Goal: Task Accomplishment & Management: Use online tool/utility

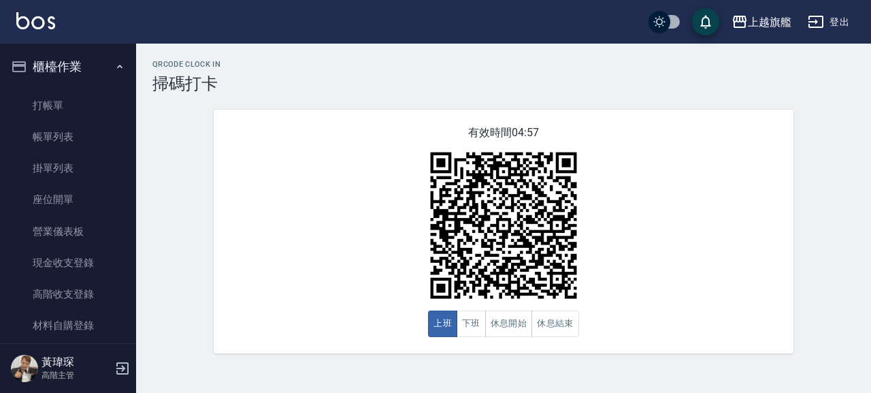
click at [69, 66] on button "櫃檯作業" at bounding box center [67, 66] width 125 height 35
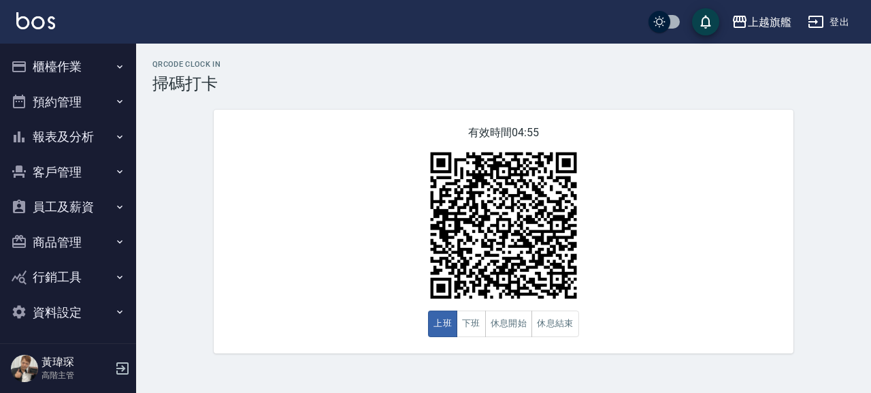
click at [68, 167] on button "客戶管理" at bounding box center [67, 172] width 125 height 35
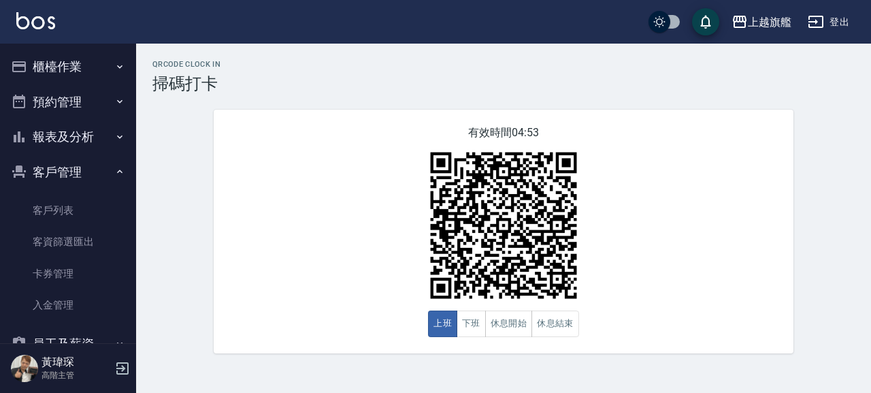
drag, startPoint x: 71, startPoint y: 303, endPoint x: 147, endPoint y: 206, distance: 123.6
click at [71, 304] on link "入金管理" at bounding box center [67, 304] width 125 height 31
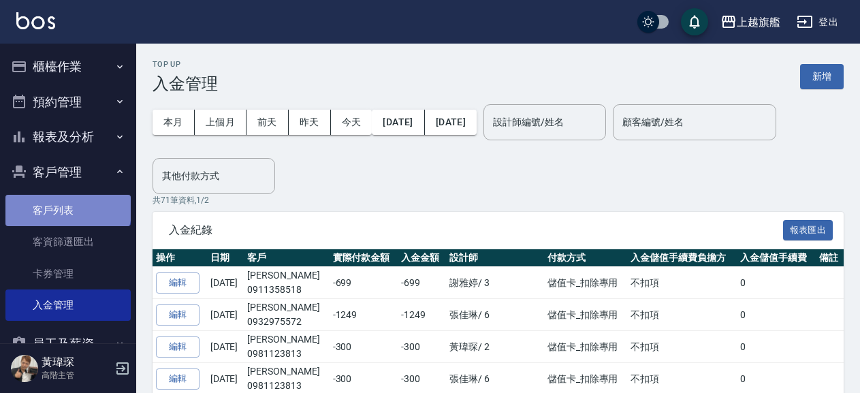
click at [67, 207] on link "客戶列表" at bounding box center [67, 210] width 125 height 31
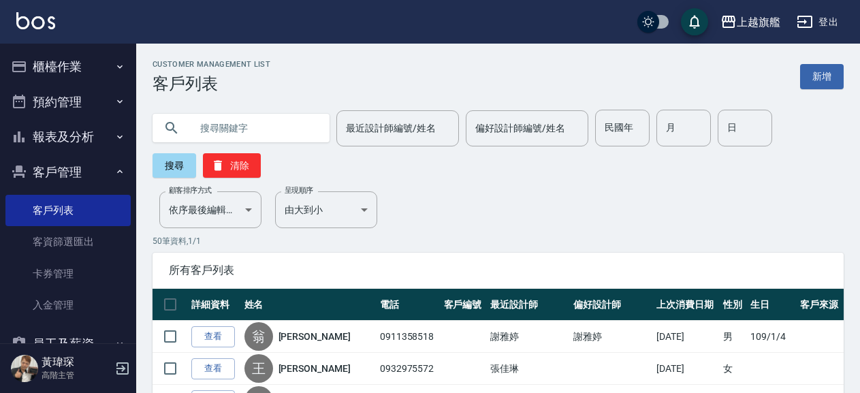
click at [260, 126] on input "text" at bounding box center [255, 128] width 128 height 37
type input "黃"
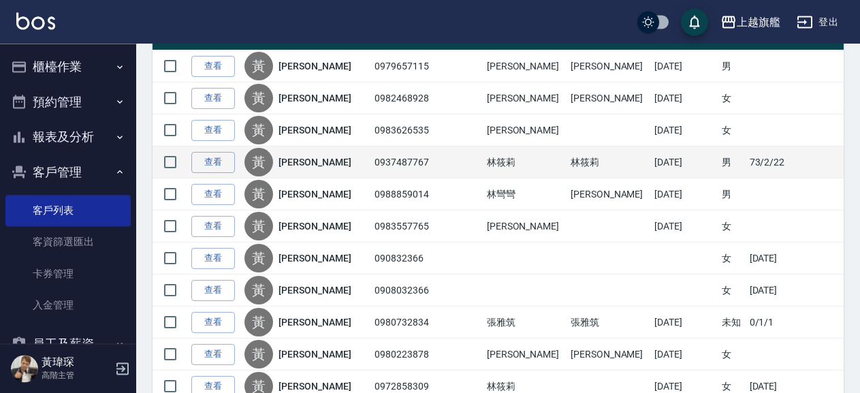
scroll to position [294, 0]
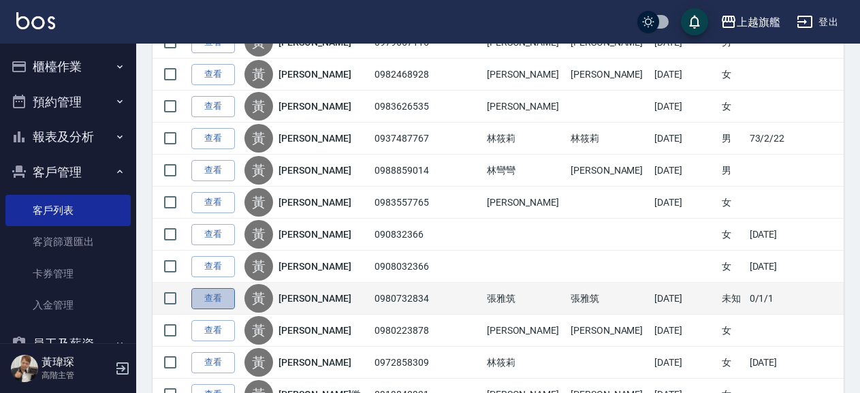
click at [204, 291] on link "查看" at bounding box center [213, 298] width 44 height 21
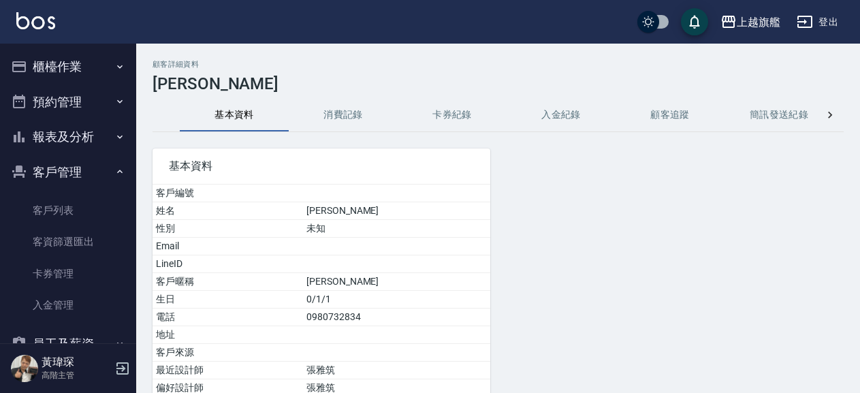
click at [444, 91] on h3 "[PERSON_NAME]" at bounding box center [497, 83] width 691 height 19
click at [449, 116] on button "卡券紀錄" at bounding box center [452, 115] width 109 height 33
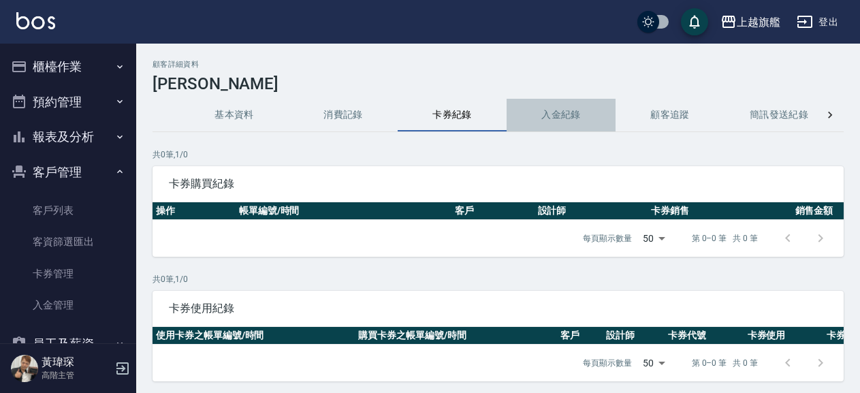
click at [566, 112] on button "入金紀錄" at bounding box center [560, 115] width 109 height 33
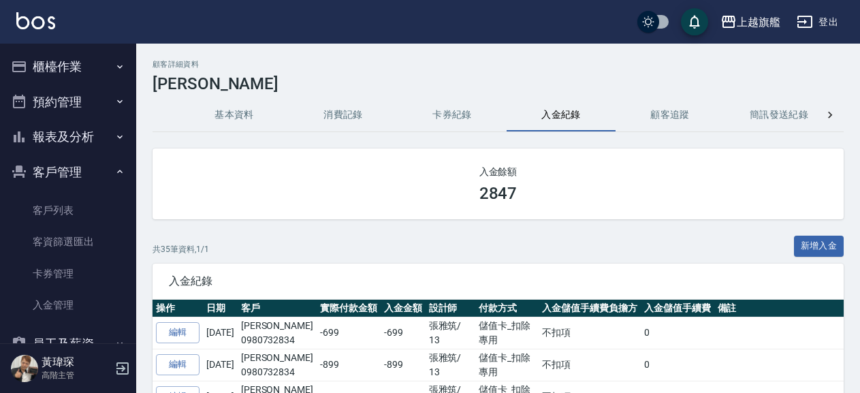
click at [223, 115] on button "基本資料" at bounding box center [234, 115] width 109 height 33
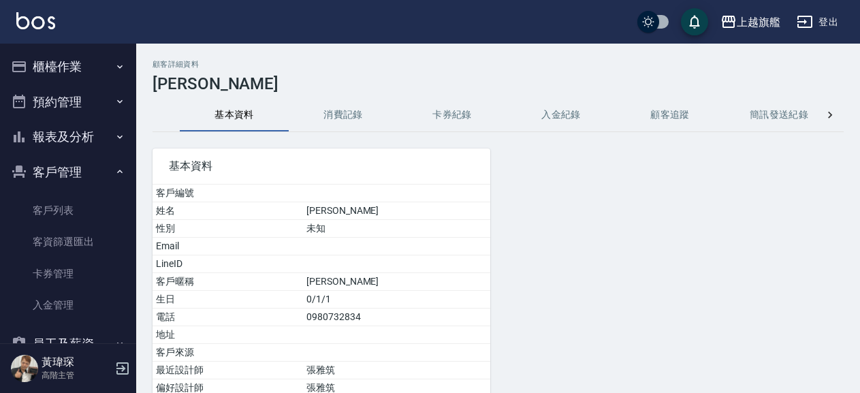
click at [341, 316] on td "0980732834" at bounding box center [396, 317] width 187 height 18
click at [59, 59] on button "櫃檯作業" at bounding box center [67, 66] width 125 height 35
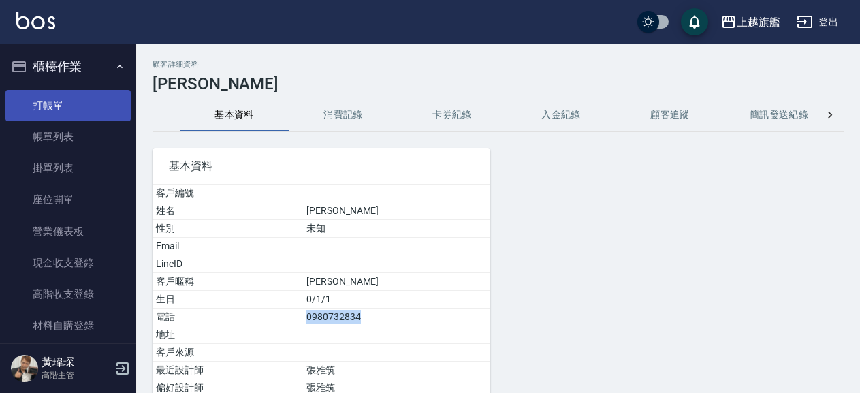
click at [53, 96] on link "打帳單" at bounding box center [67, 105] width 125 height 31
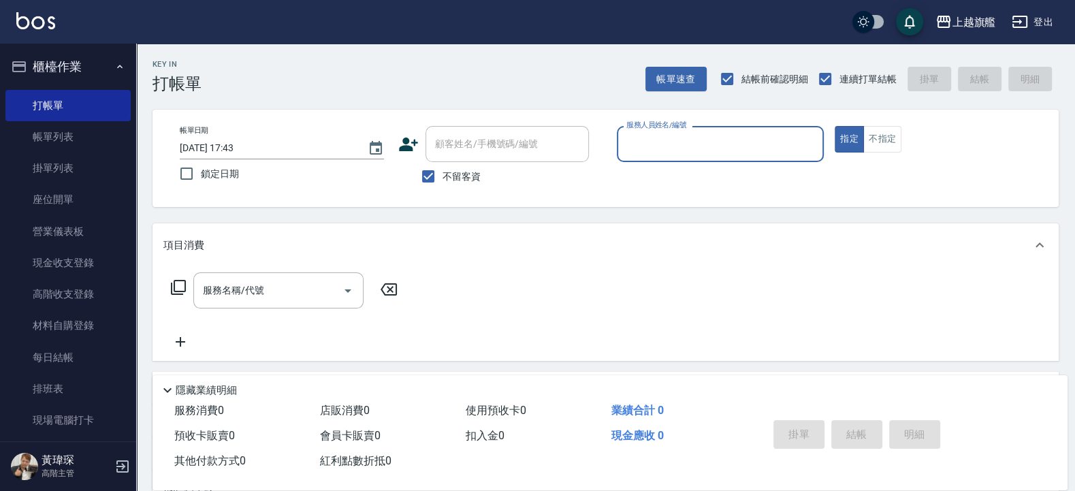
click at [453, 167] on label "不留客資" at bounding box center [447, 176] width 67 height 29
click at [442, 167] on input "不留客資" at bounding box center [428, 176] width 29 height 29
checkbox input "false"
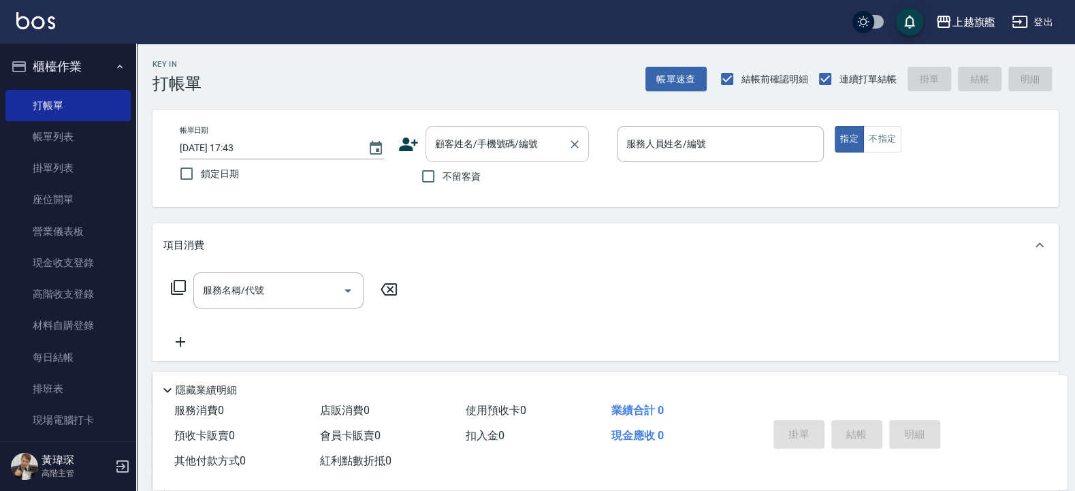
click at [453, 153] on input "顧客姓名/手機號碼/編號" at bounding box center [497, 144] width 131 height 24
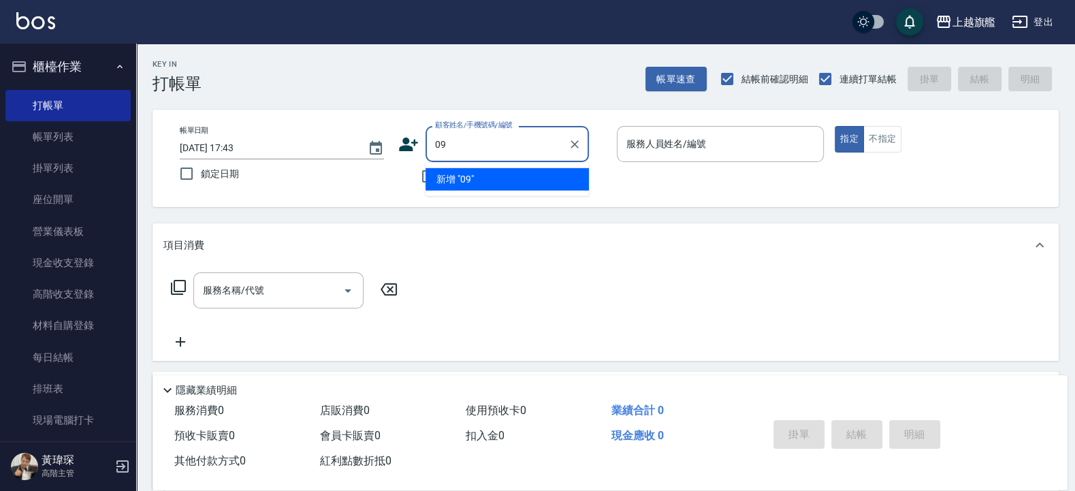
type input "0"
type input "ㄘ"
type input "黃"
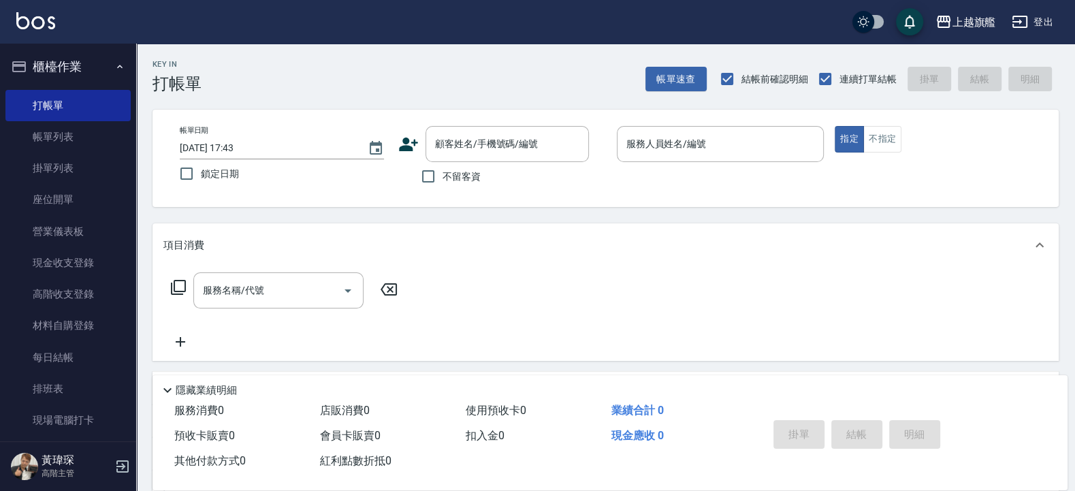
click at [772, 206] on div "帳單日期 [DATE] 17:43 鎖定日期 顧客姓名/手機號碼/編號 顧客姓名/手機號碼/編號 不留客資 服務人員姓名/編號 服務人員姓名/編號 指定 不指定" at bounding box center [605, 158] width 906 height 97
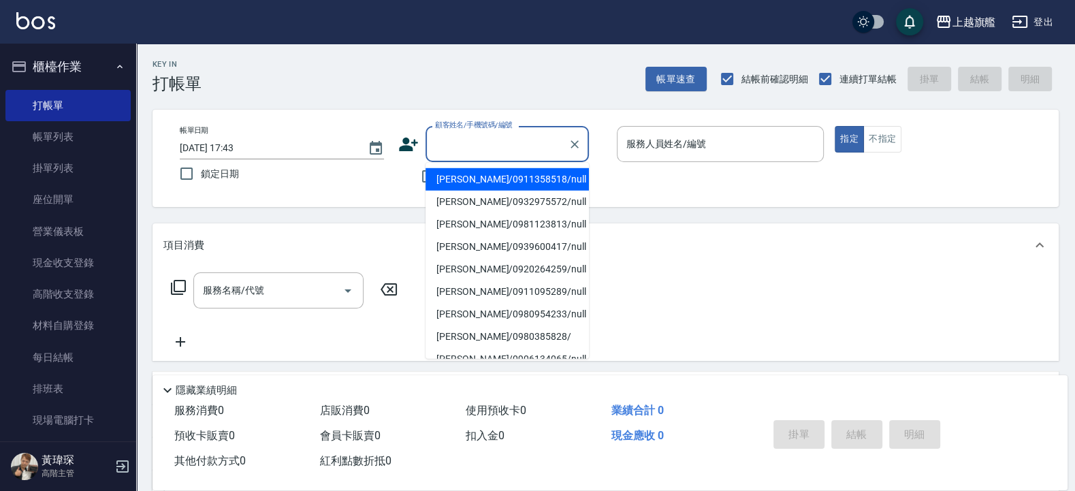
click at [464, 150] on input "顧客姓名/手機號碼/編號" at bounding box center [497, 144] width 131 height 24
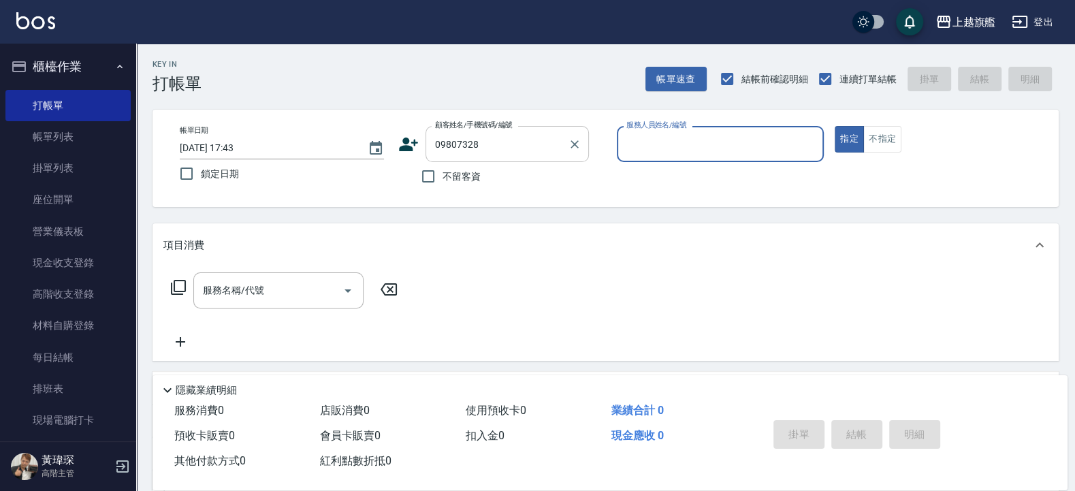
click at [500, 147] on input "09807328" at bounding box center [497, 144] width 131 height 24
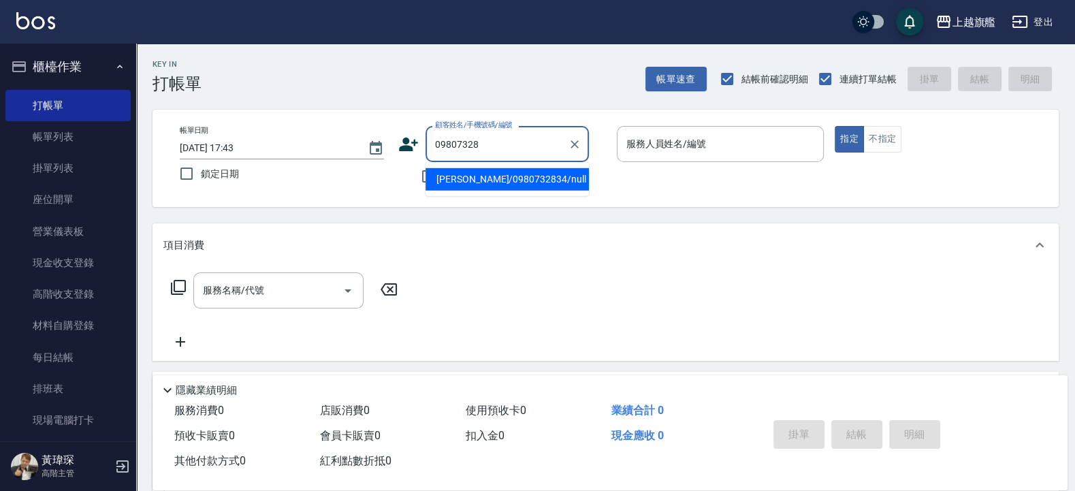
click at [501, 181] on li "[PERSON_NAME]/0980732834/null" at bounding box center [506, 179] width 163 height 22
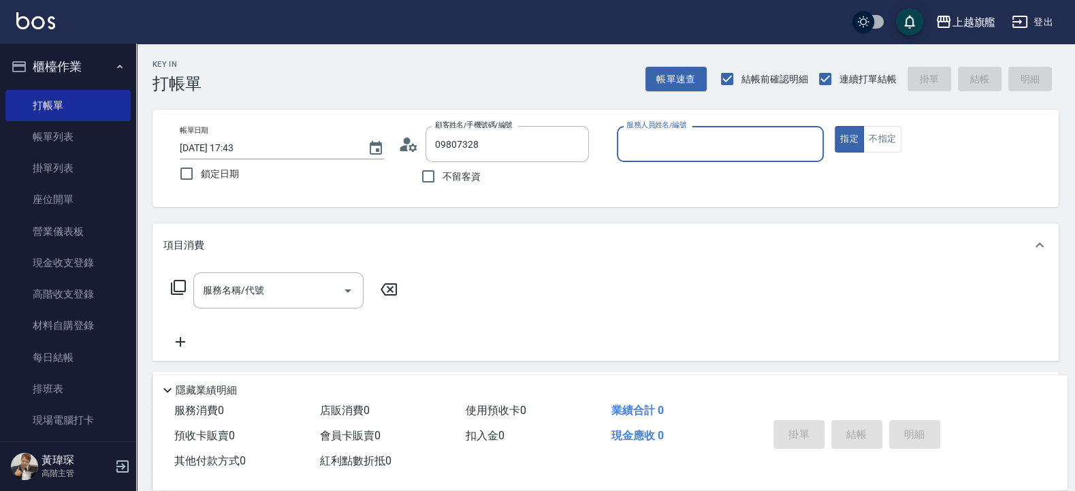
type input "[PERSON_NAME]/0980732834/null"
type input "[PERSON_NAME]-13"
click at [431, 231] on div "項目消費" at bounding box center [605, 245] width 906 height 44
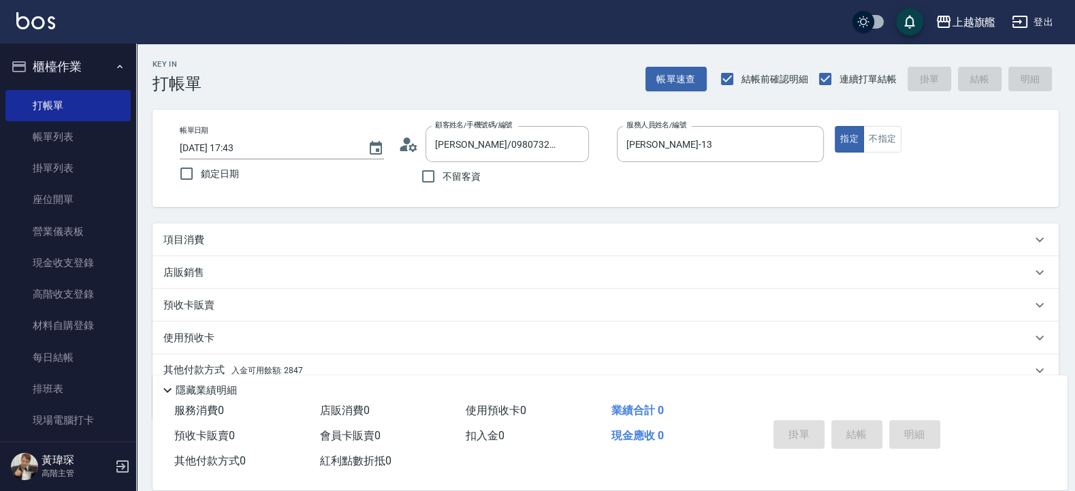
click at [292, 247] on div "項目消費" at bounding box center [597, 240] width 868 height 14
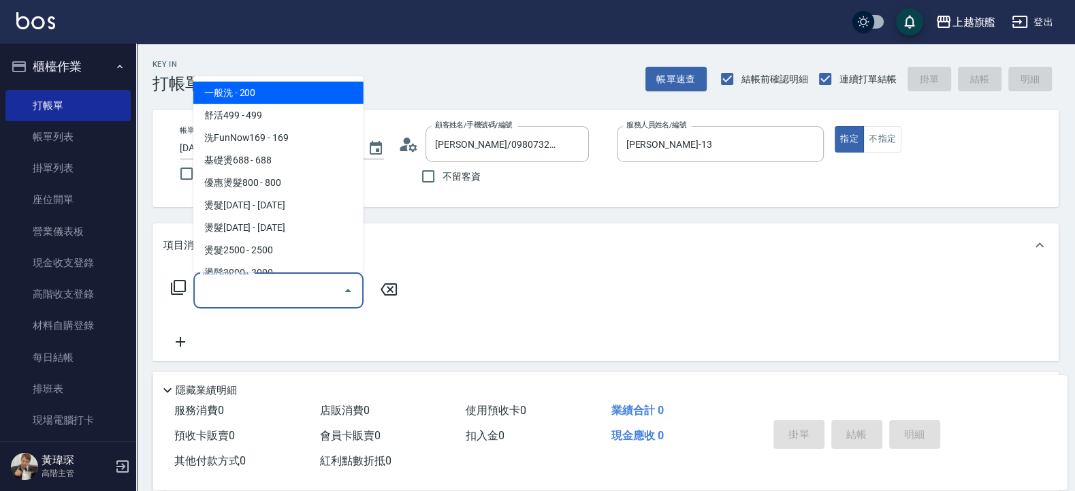
click at [268, 289] on input "服務名稱/代號" at bounding box center [268, 290] width 138 height 24
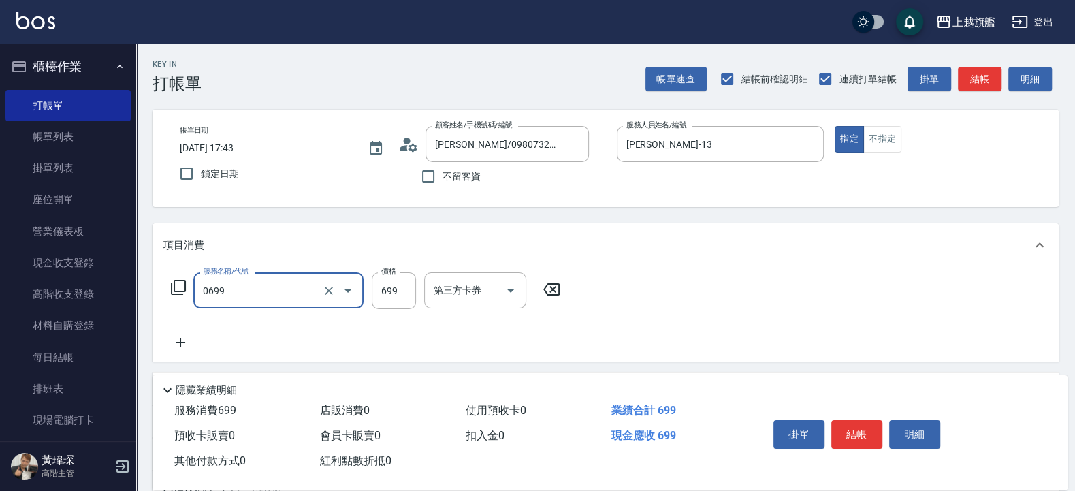
type input "精油SPA(0699)"
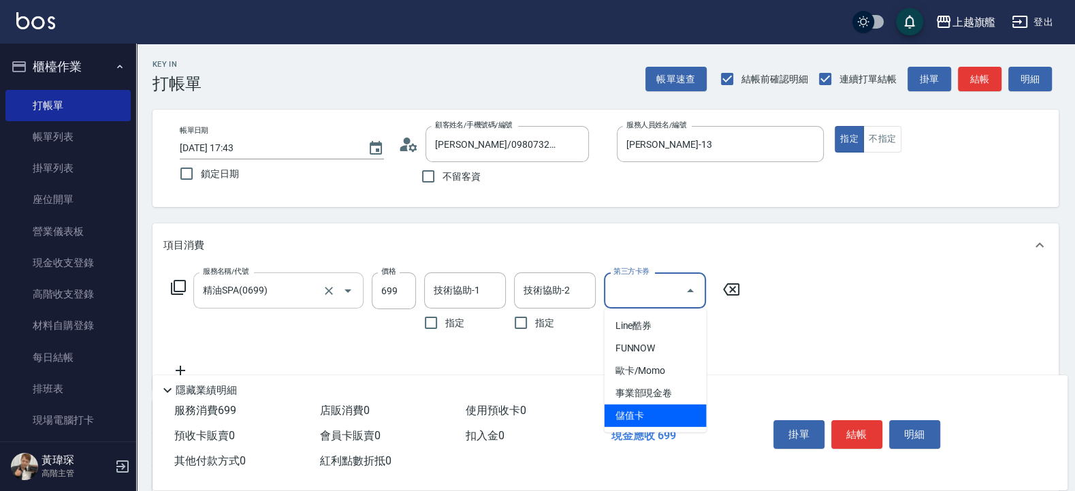
type input "儲值卡"
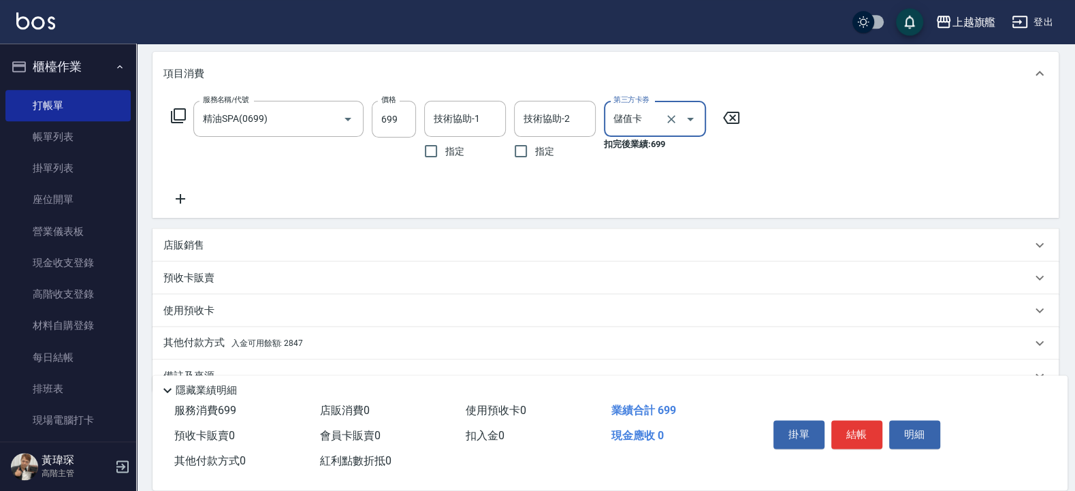
scroll to position [202, 0]
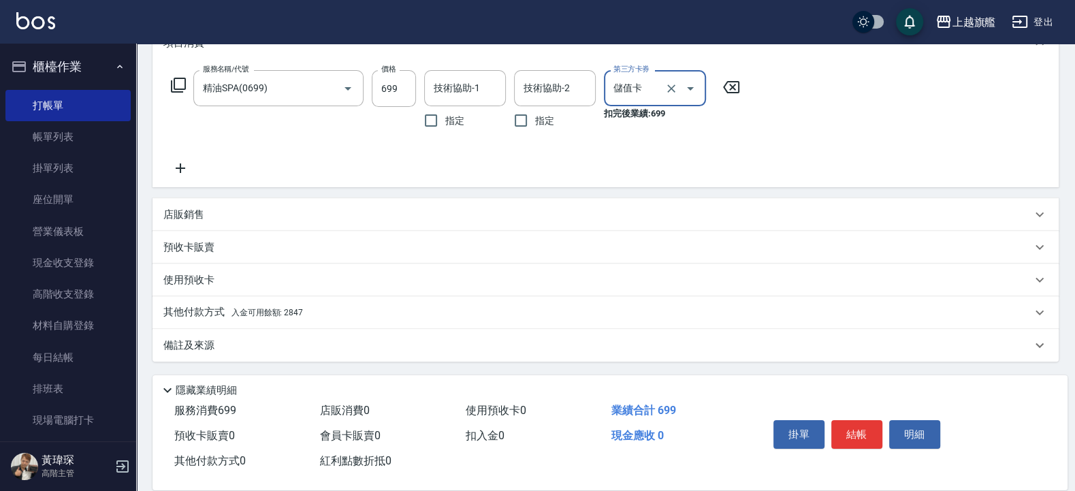
click at [245, 316] on span "入金可用餘額: 2847" at bounding box center [266, 313] width 71 height 10
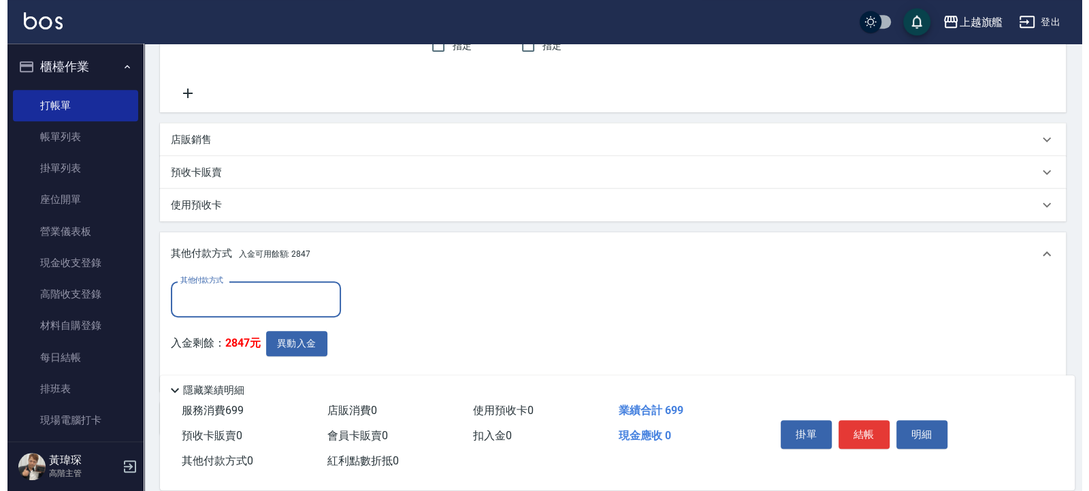
scroll to position [351, 0]
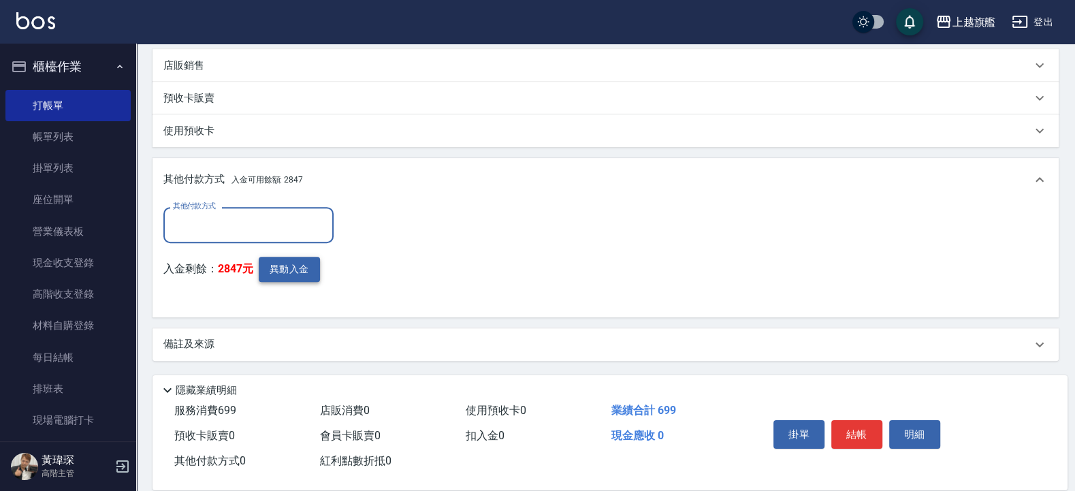
click at [289, 276] on button "異動入金" at bounding box center [289, 269] width 61 height 25
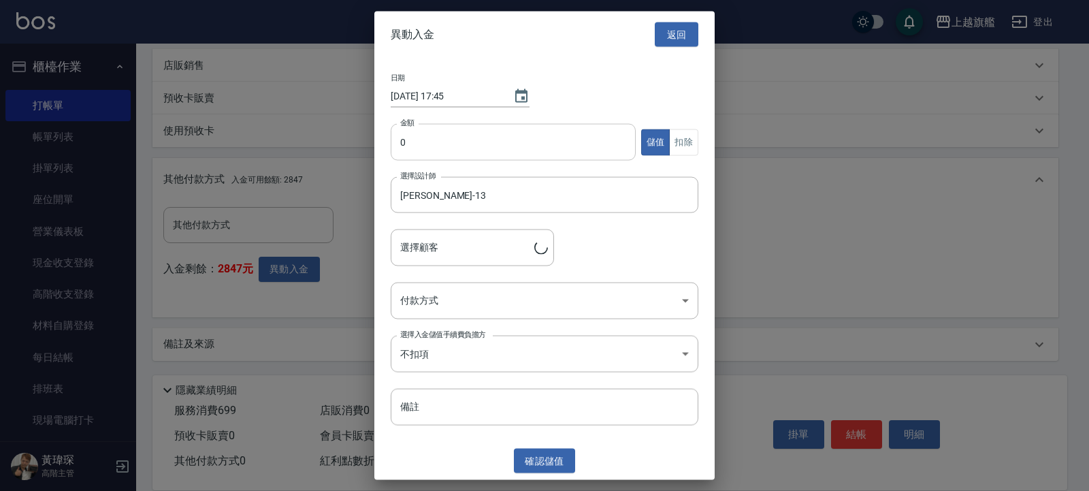
type input "[PERSON_NAME]/0980732834"
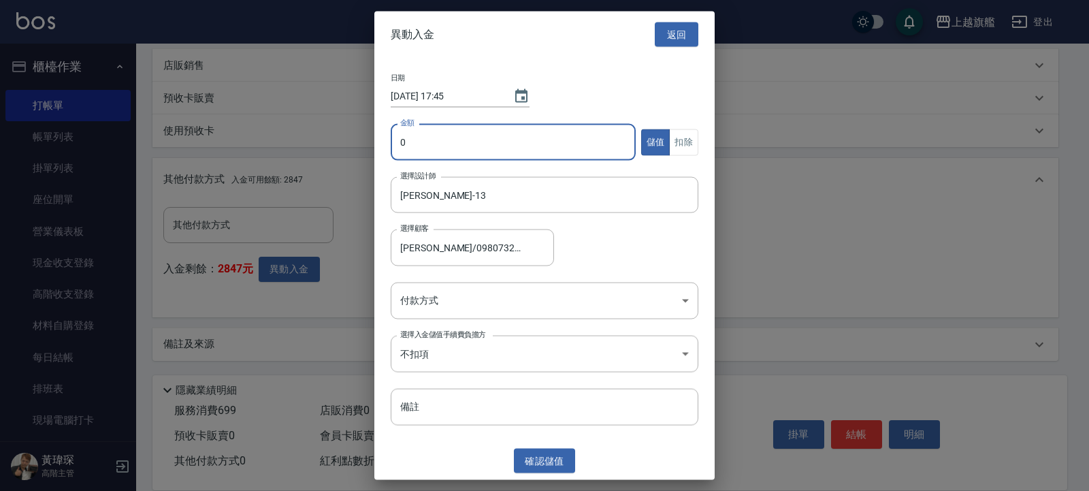
drag, startPoint x: 448, startPoint y: 142, endPoint x: 368, endPoint y: 157, distance: 81.2
click at [391, 157] on input "0" at bounding box center [513, 142] width 245 height 37
drag, startPoint x: 453, startPoint y: 148, endPoint x: 324, endPoint y: 163, distance: 130.1
click at [391, 161] on input "0" at bounding box center [513, 142] width 245 height 37
type input "699"
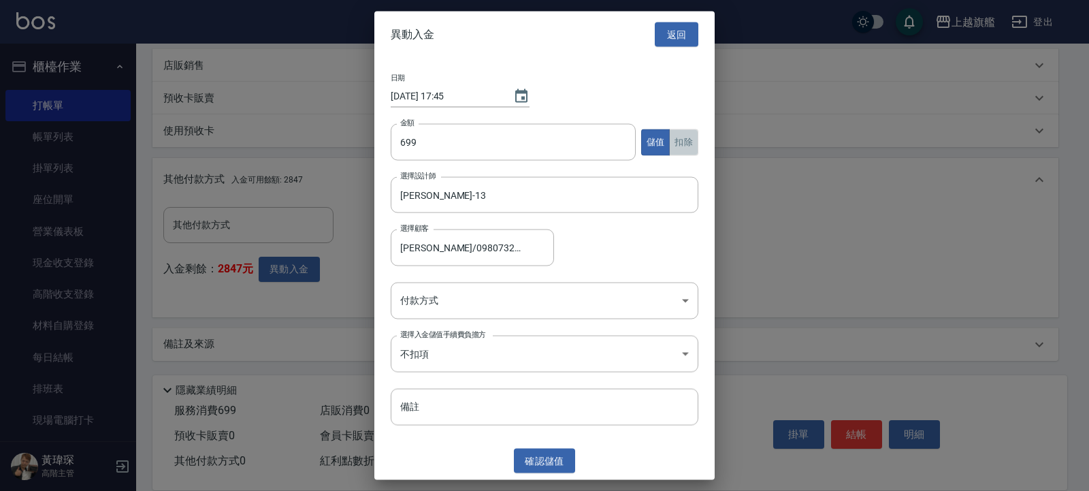
click at [671, 142] on button "扣除" at bounding box center [683, 142] width 29 height 27
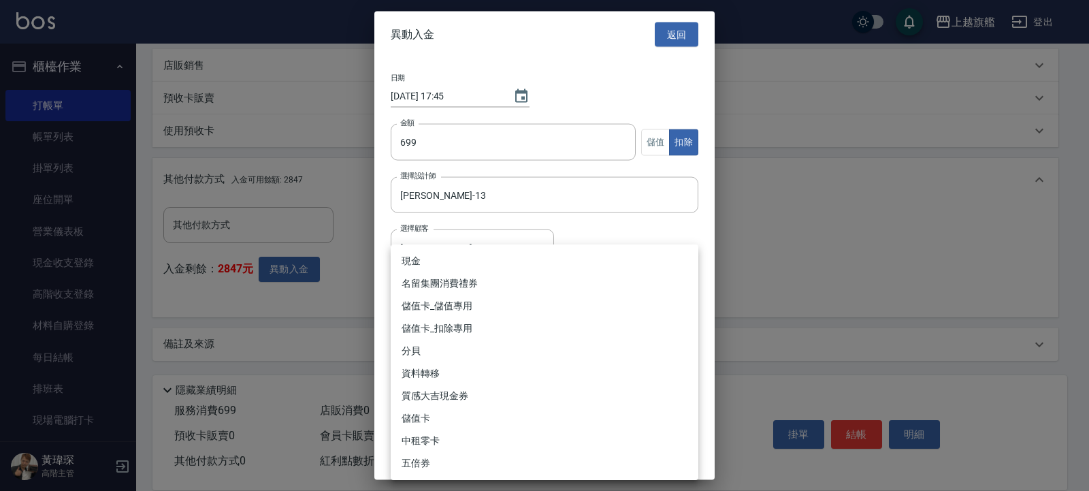
click at [494, 304] on body "上越旗艦 登出 櫃檯作業 打帳單 帳單列表 掛單列表 座位開單 營業儀表板 現金收支登錄 高階收支登錄 材料自購登錄 每日結帳 排班表 現場電腦打卡 掃碼打卡…" at bounding box center [544, 70] width 1089 height 842
click at [508, 327] on li "儲值卡_扣除專用" at bounding box center [545, 328] width 308 height 22
type input "儲值卡_扣除專用"
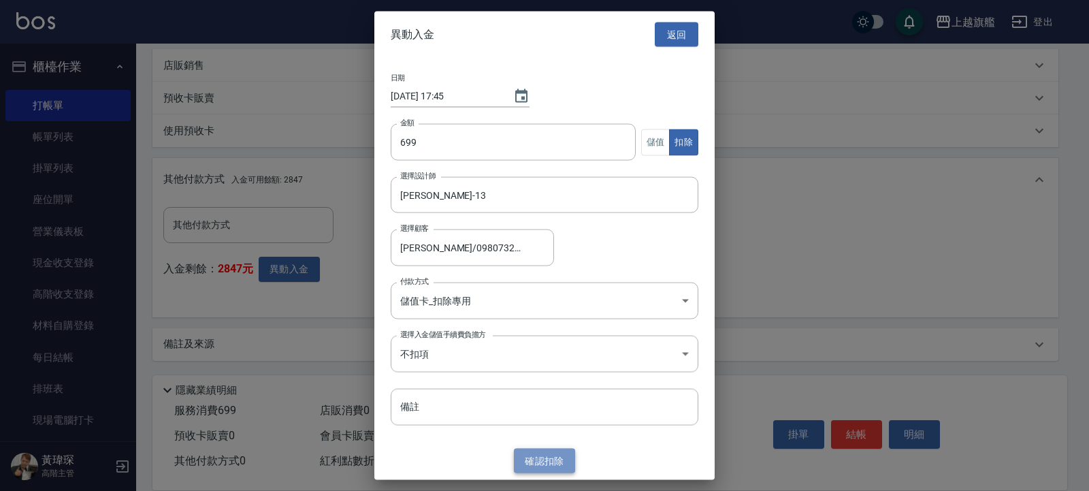
click at [549, 392] on button "確認 扣除" at bounding box center [544, 460] width 61 height 25
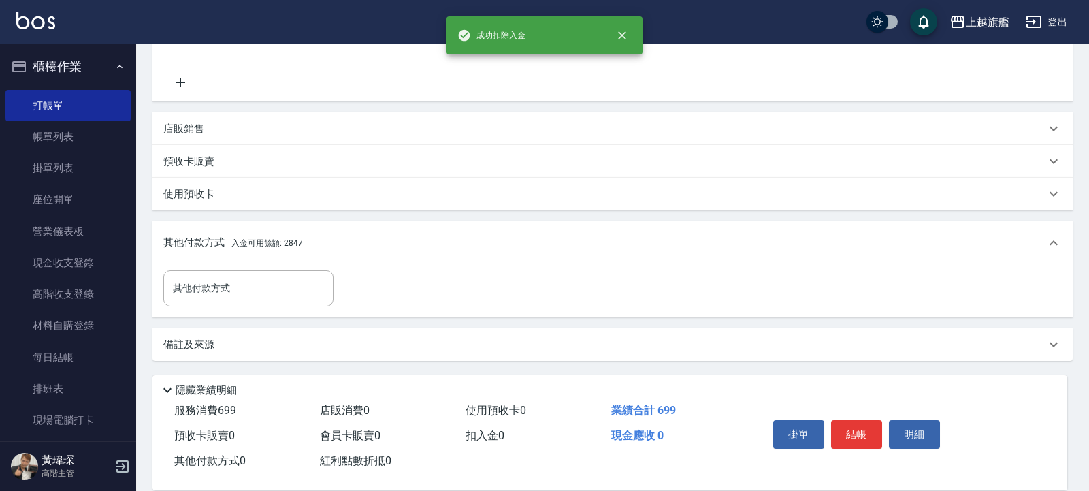
scroll to position [288, 0]
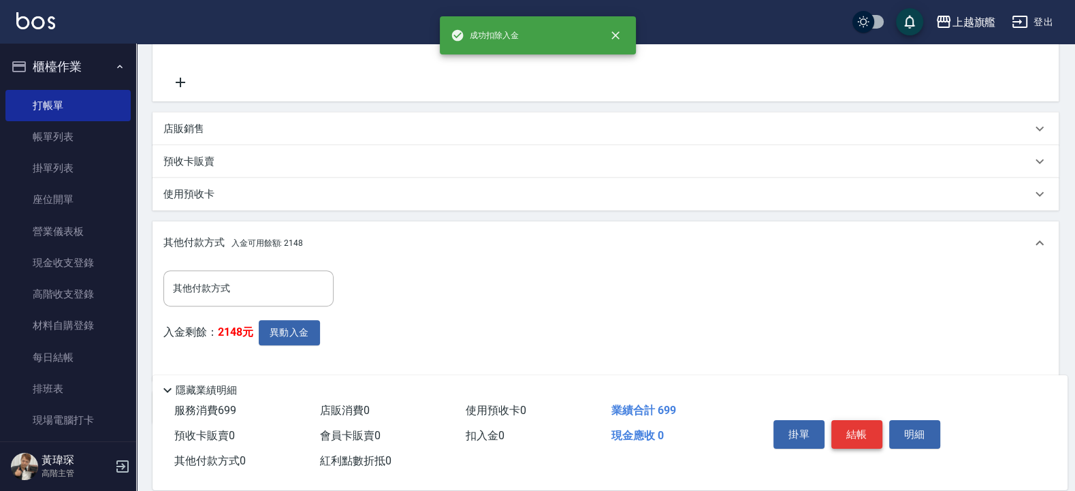
click at [838, 392] on button "結帳" at bounding box center [856, 434] width 51 height 29
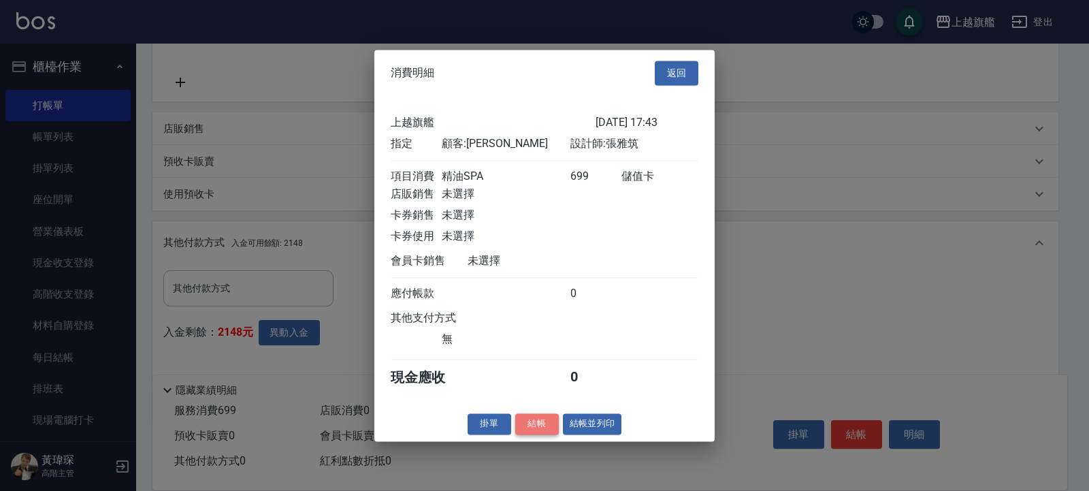
click at [554, 392] on button "結帳" at bounding box center [537, 423] width 44 height 21
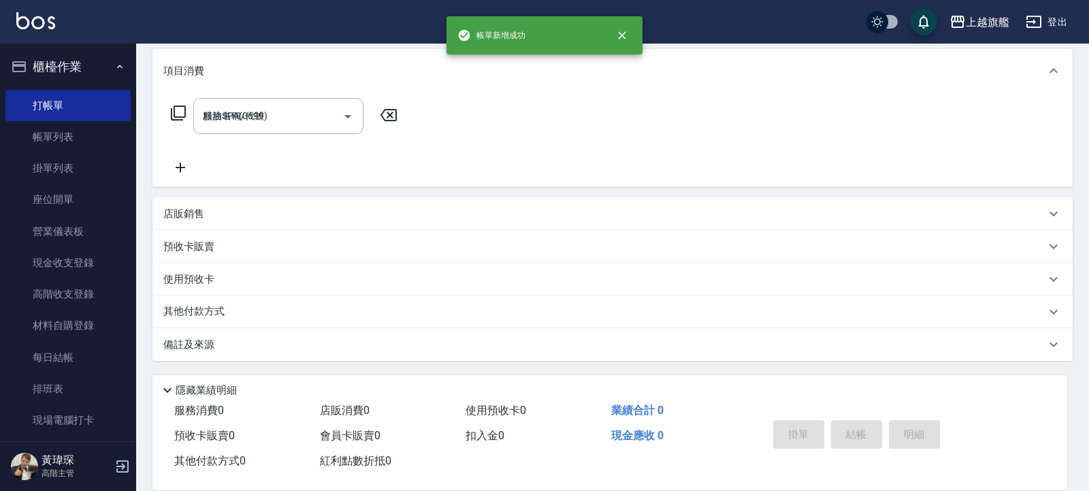
type input "[DATE] 17:47"
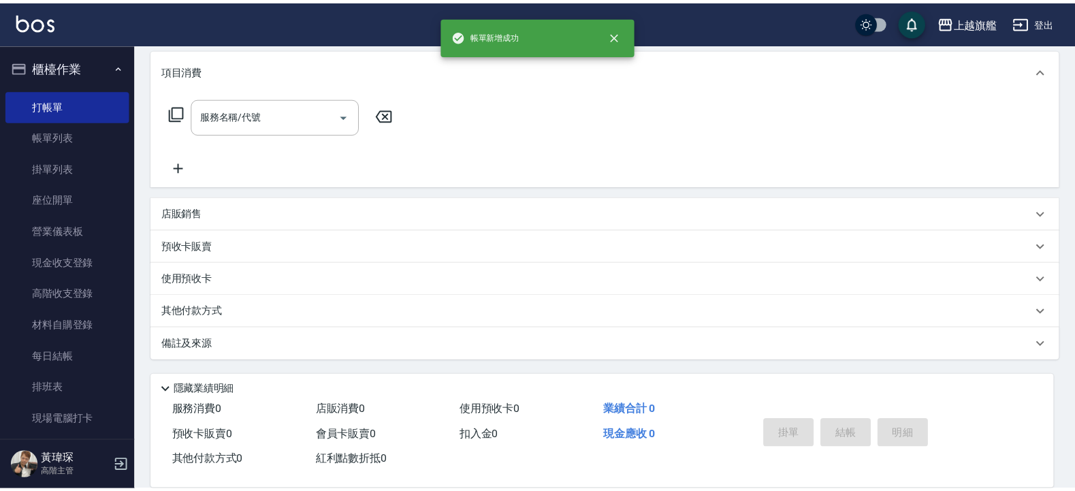
scroll to position [0, 0]
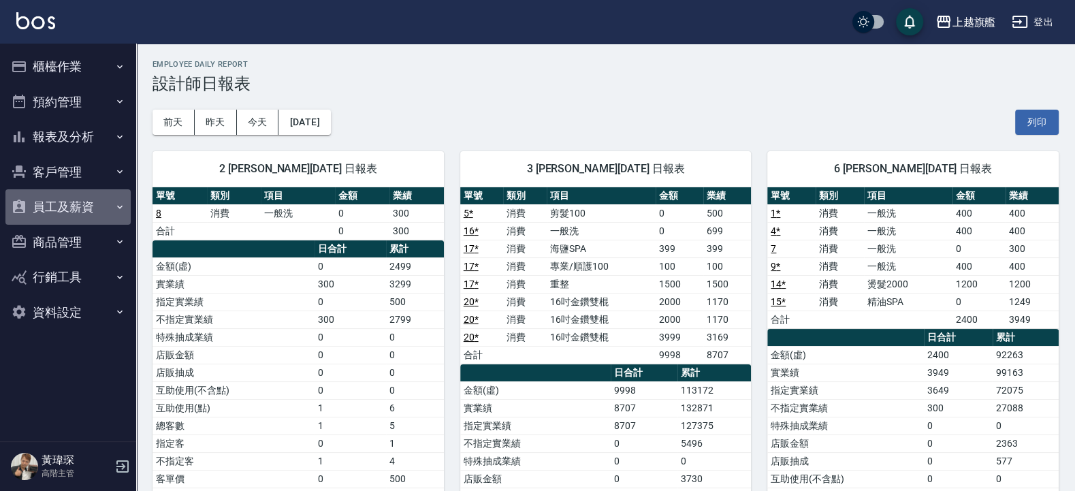
click at [88, 205] on button "員工及薪資" at bounding box center [67, 206] width 125 height 35
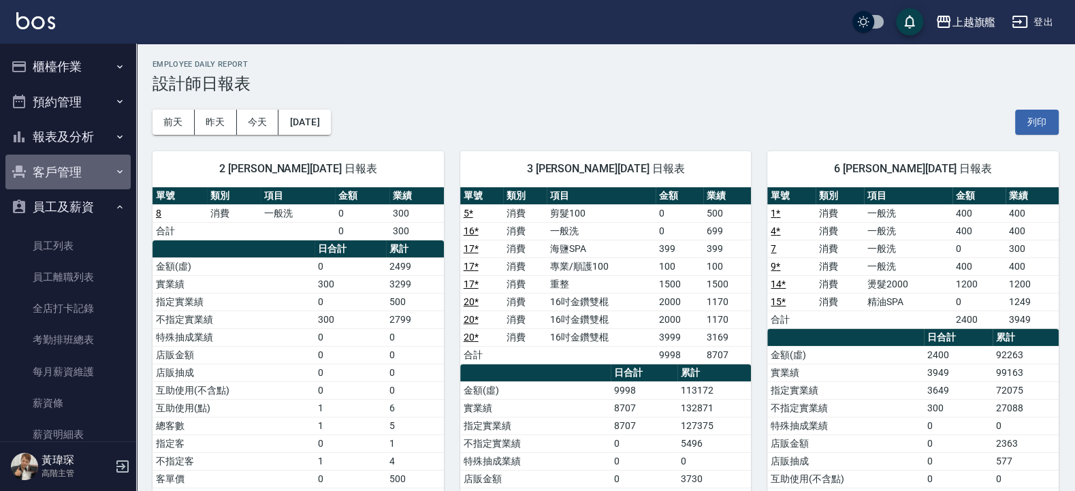
click at [71, 172] on button "客戶管理" at bounding box center [67, 172] width 125 height 35
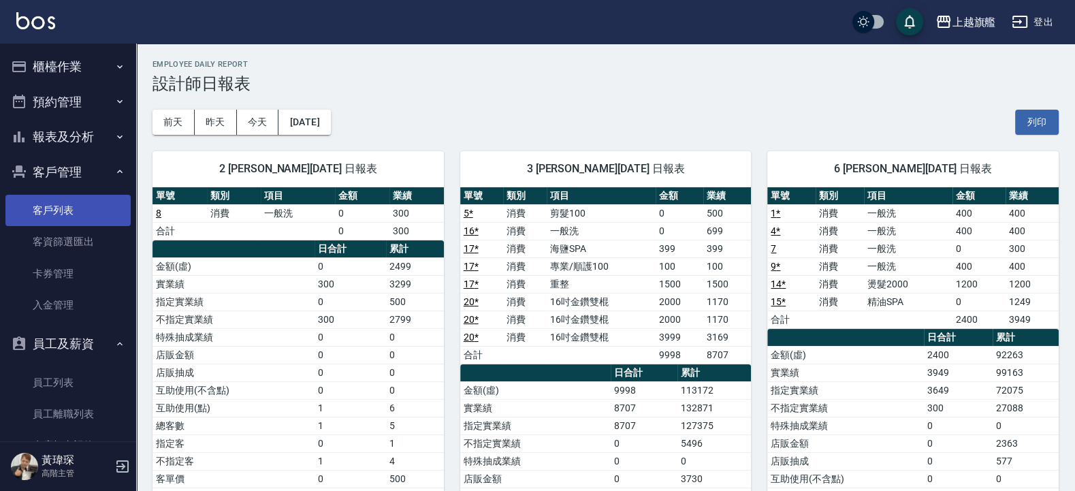
click at [78, 225] on link "客戶列表" at bounding box center [67, 210] width 125 height 31
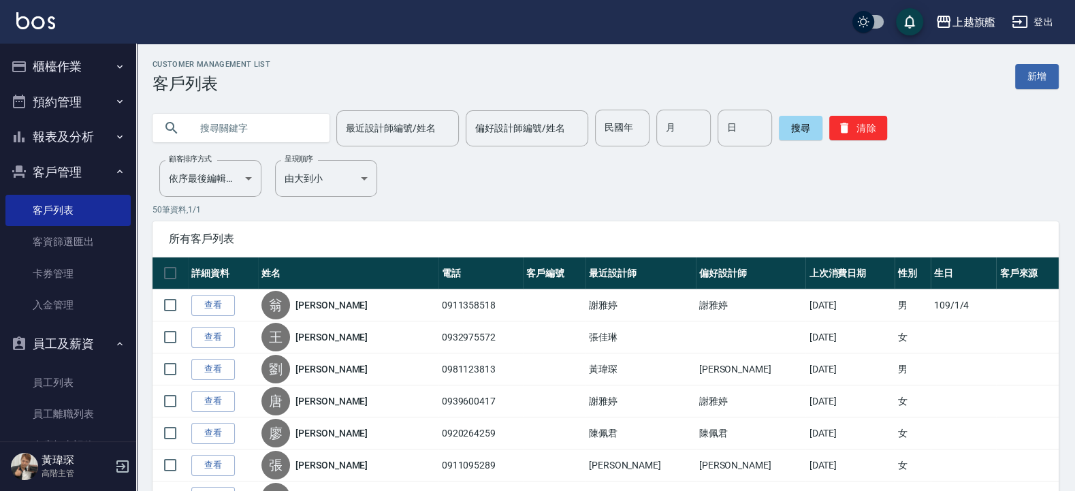
click at [264, 135] on input "text" at bounding box center [255, 128] width 128 height 37
type input "黃"
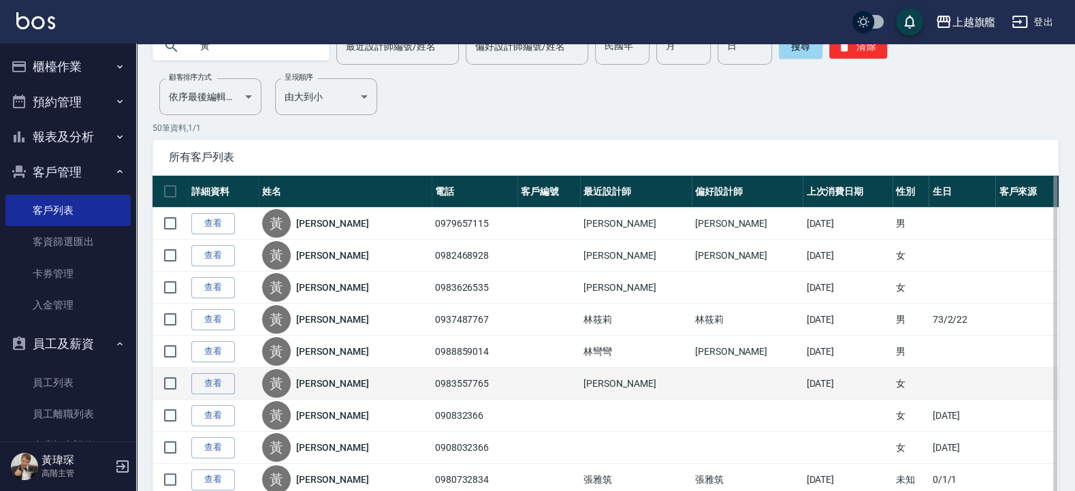
scroll to position [163, 0]
